Goal: Information Seeking & Learning: Learn about a topic

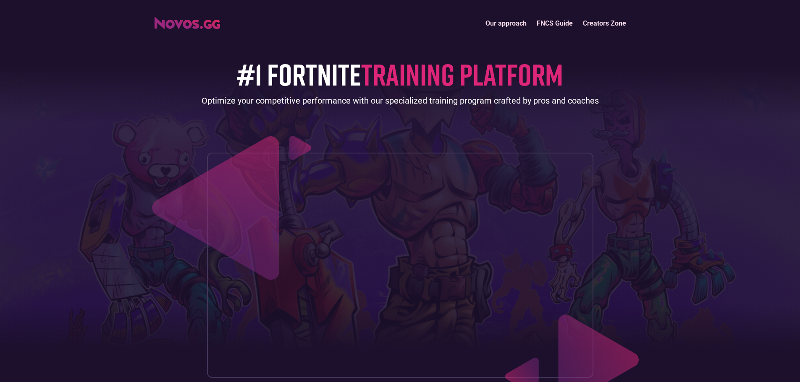
click at [500, 22] on link "Our approach" at bounding box center [505, 23] width 51 height 18
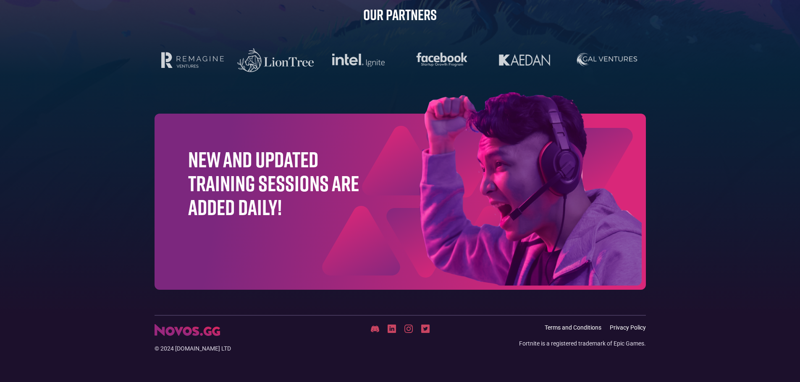
scroll to position [2666, 0]
click at [204, 334] on img at bounding box center [186, 330] width 65 height 12
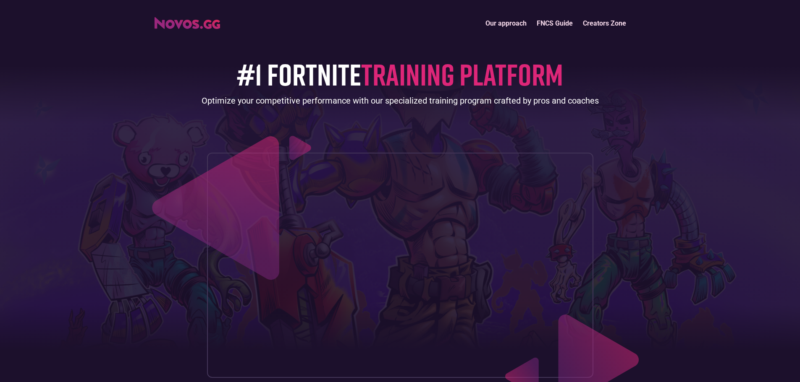
click at [603, 18] on link "Creators Zone" at bounding box center [604, 23] width 53 height 18
click at [544, 22] on link "FNCS Guide" at bounding box center [554, 23] width 46 height 18
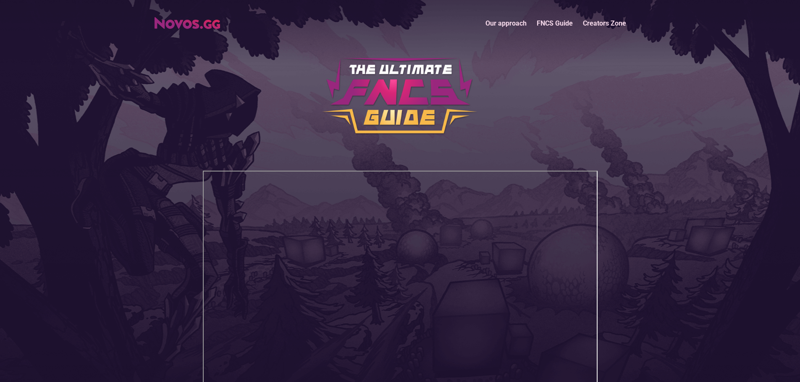
click at [507, 21] on link "Our approach" at bounding box center [505, 23] width 51 height 18
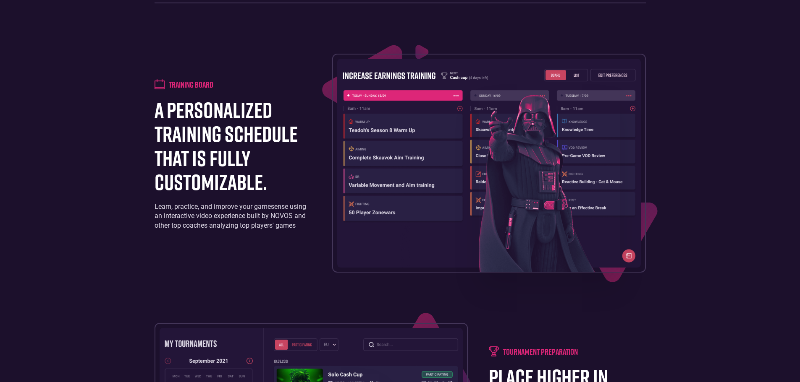
scroll to position [810, 0]
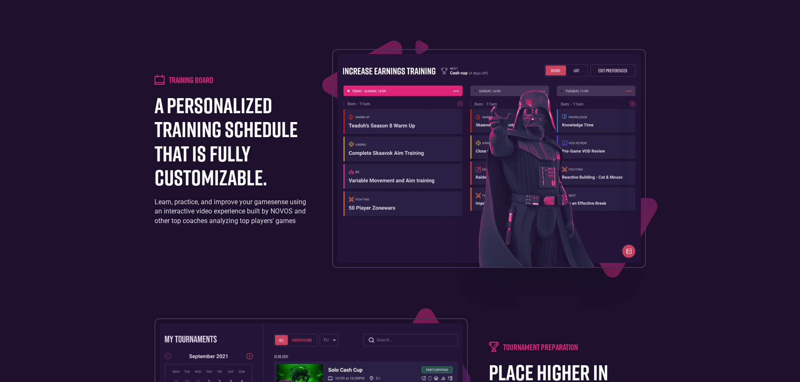
click at [625, 263] on img at bounding box center [488, 158] width 303 height 209
click at [457, 133] on img at bounding box center [488, 158] width 303 height 209
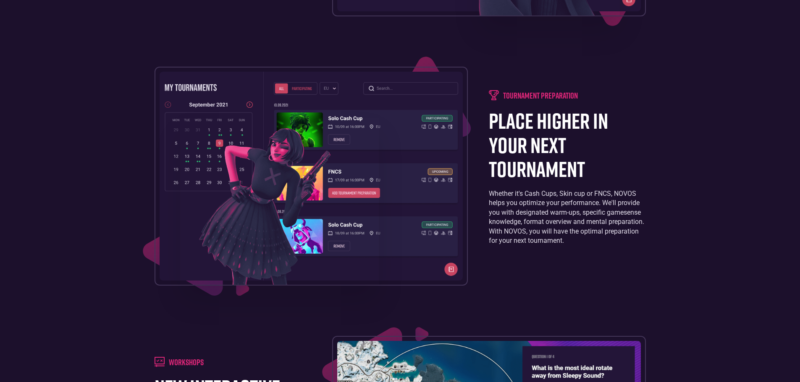
click at [546, 132] on h1 "place higher in your next tournament" at bounding box center [567, 145] width 157 height 72
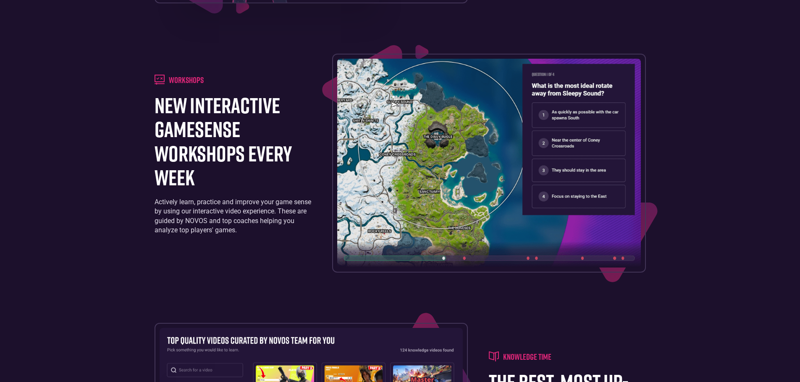
scroll to position [1355, 0]
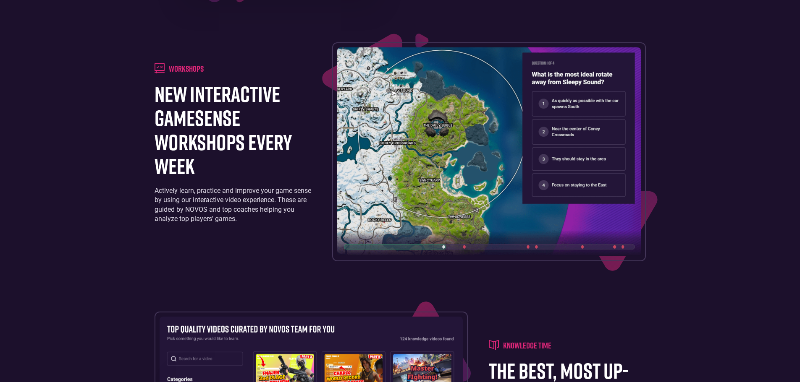
click at [249, 167] on h1 "new interactive gamesense workshops every week" at bounding box center [232, 130] width 157 height 96
